Goal: Information Seeking & Learning: Learn about a topic

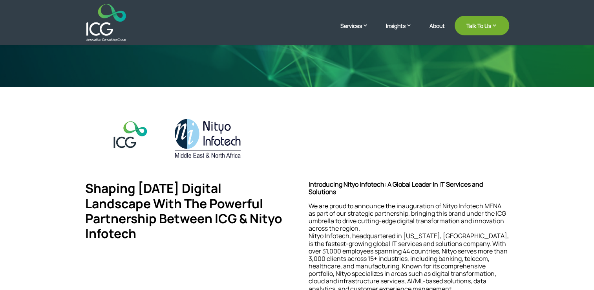
scroll to position [196, 0]
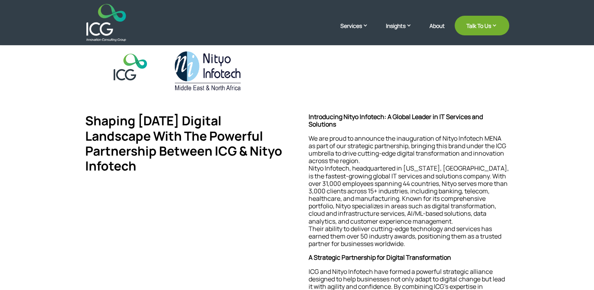
drag, startPoint x: 181, startPoint y: 70, endPoint x: 187, endPoint y: 73, distance: 7.4
click at [181, 69] on img at bounding box center [207, 70] width 66 height 39
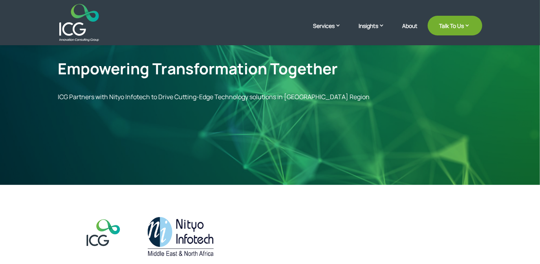
scroll to position [0, 0]
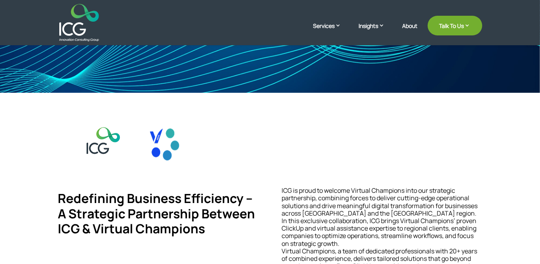
scroll to position [71, 0]
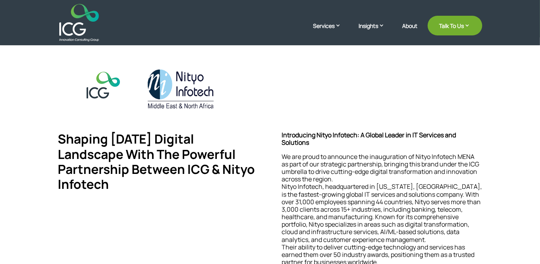
scroll to position [107, 0]
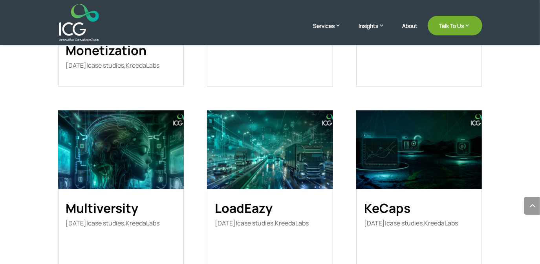
scroll to position [1208, 0]
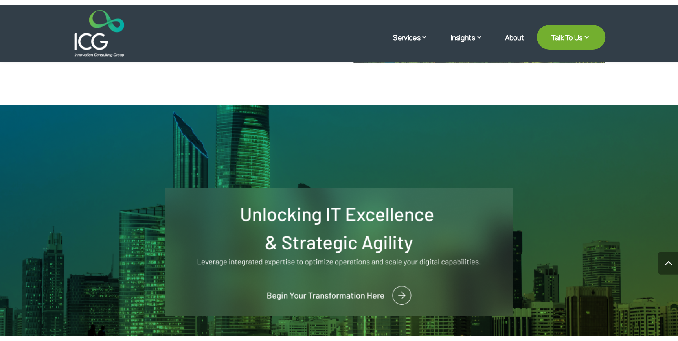
scroll to position [1678, 0]
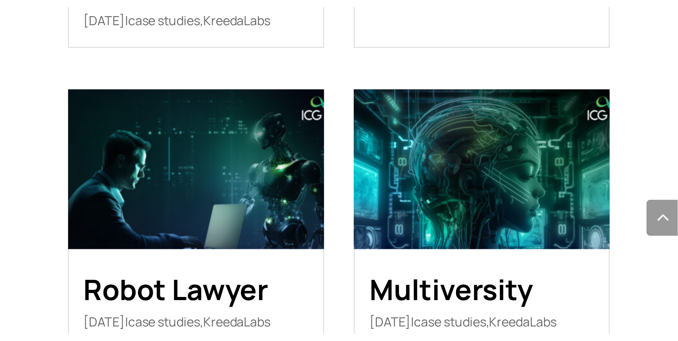
scroll to position [1143, 0]
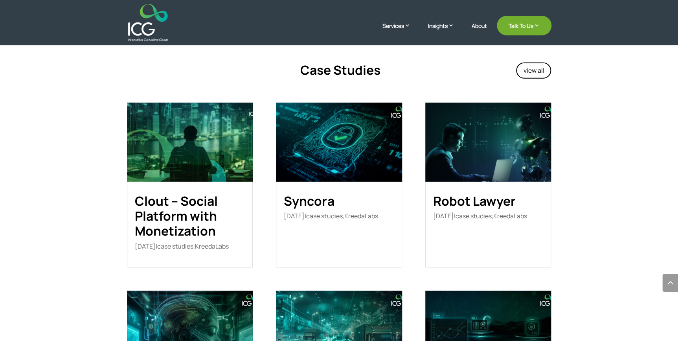
click at [143, 26] on img at bounding box center [148, 22] width 40 height 37
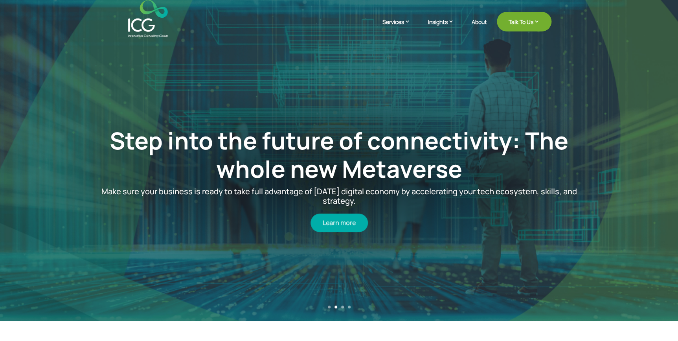
scroll to position [71, 0]
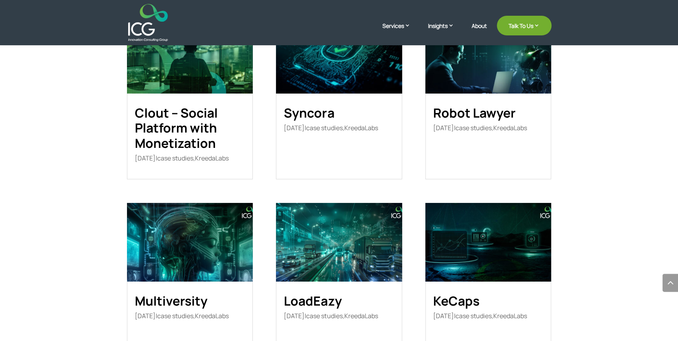
scroll to position [1250, 0]
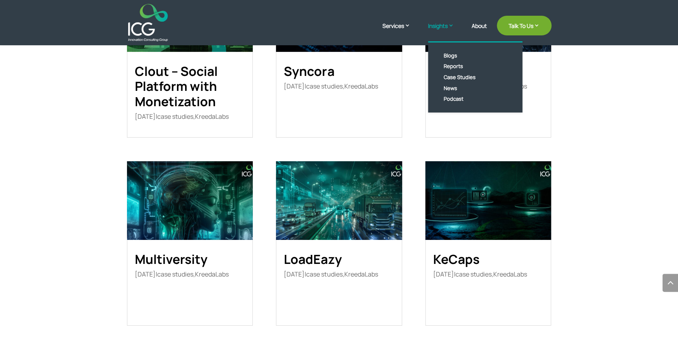
click at [440, 27] on link "Insights" at bounding box center [445, 32] width 34 height 20
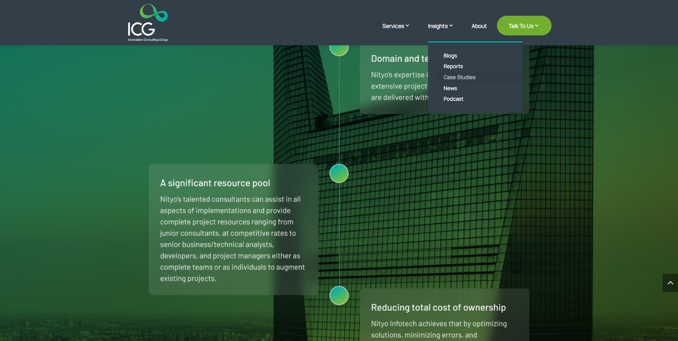
click at [460, 77] on link "Case Studies" at bounding box center [481, 77] width 90 height 11
